Goal: Find specific page/section: Find specific page/section

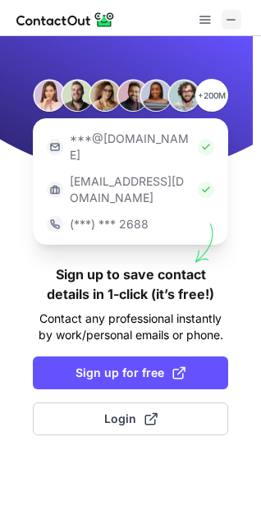
click at [227, 16] on span at bounding box center [231, 19] width 13 height 13
